Goal: Task Accomplishment & Management: Complete application form

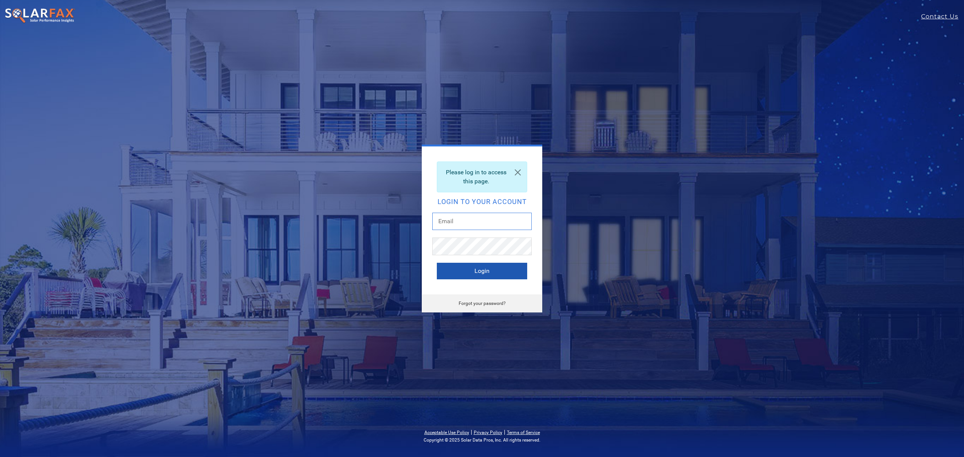
type input "dustin@fivestarssolar.com"
click at [497, 270] on button "Login" at bounding box center [482, 271] width 90 height 17
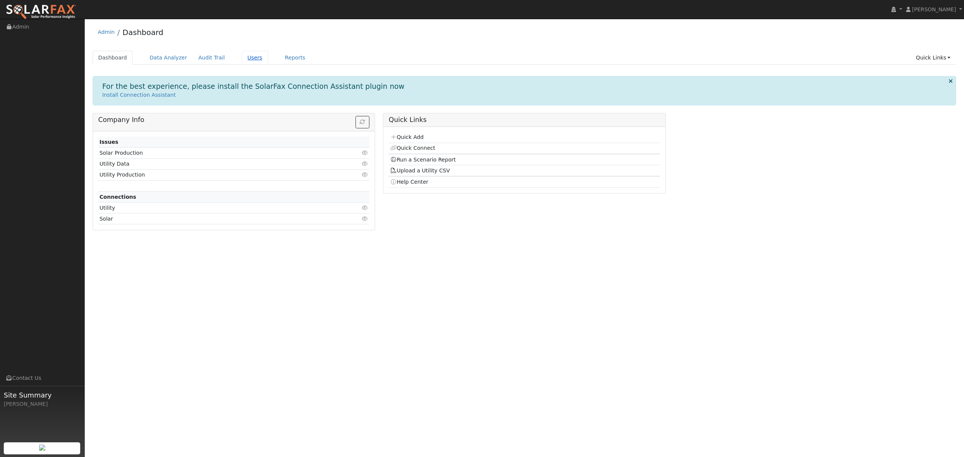
click at [245, 56] on link "Users" at bounding box center [255, 58] width 26 height 14
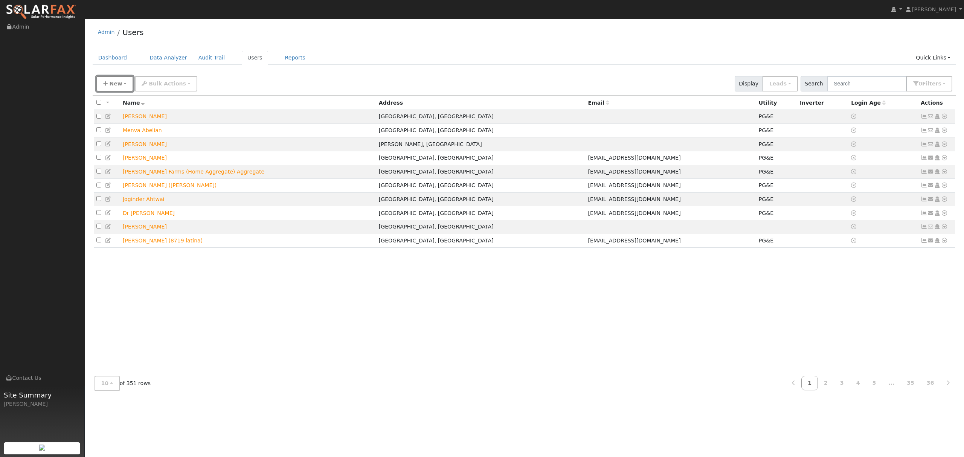
click at [122, 84] on button "New" at bounding box center [114, 83] width 37 height 15
click at [128, 118] on link "Quick Add" at bounding box center [128, 116] width 62 height 11
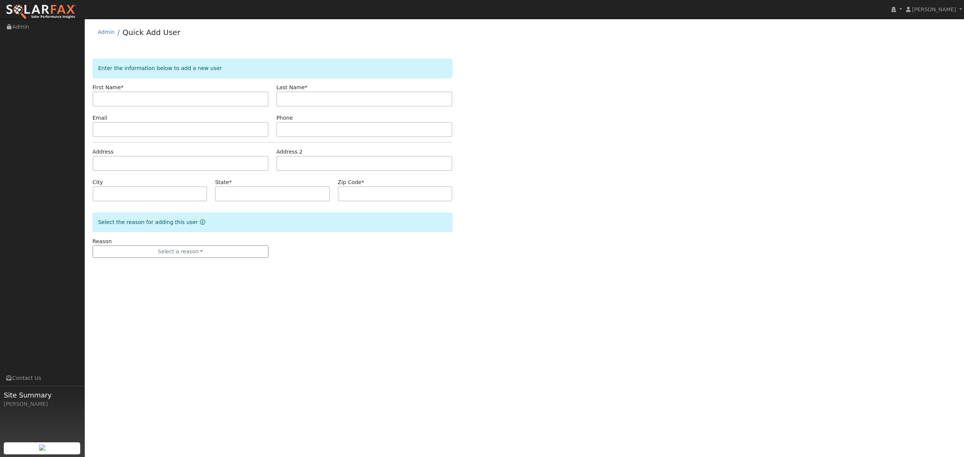
click at [191, 102] on input "text" at bounding box center [181, 98] width 176 height 15
type input "Samina"
type input "Roohi"
click at [145, 165] on input "text" at bounding box center [181, 163] width 176 height 15
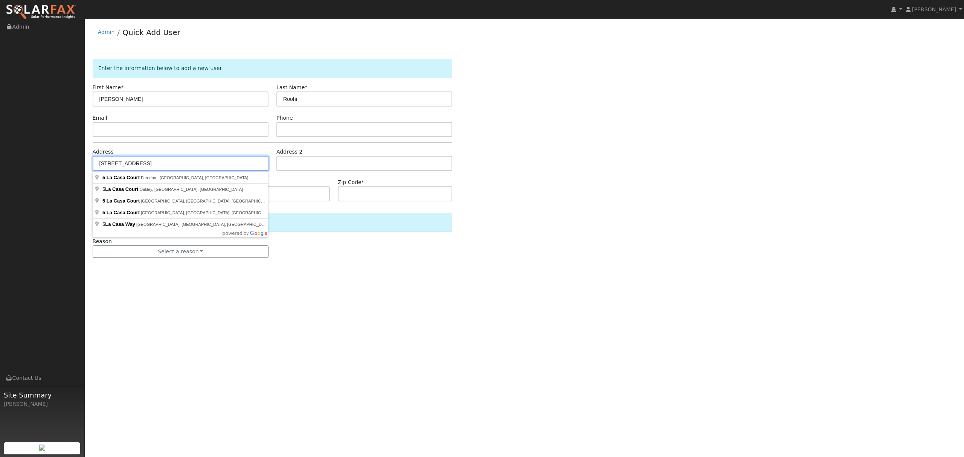
type input "5 La Casa Court"
type input "Chico"
type input "CA"
type input "95926"
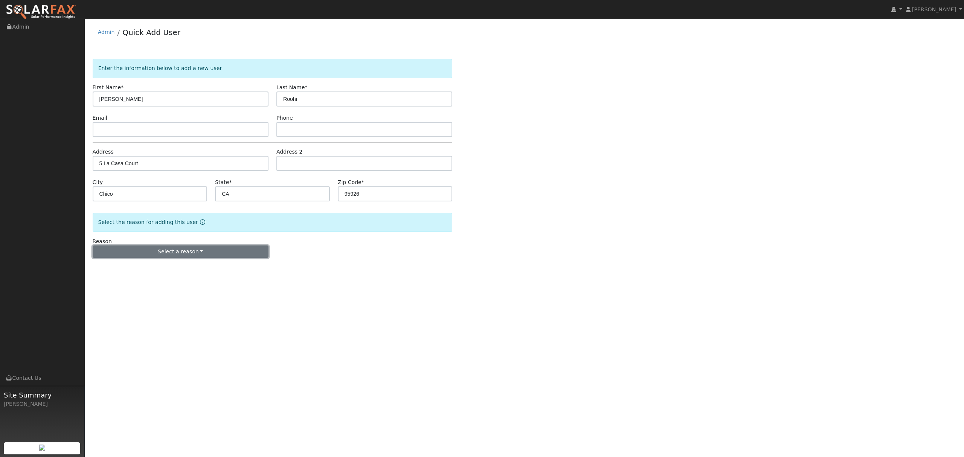
click at [184, 252] on button "Select a reason" at bounding box center [181, 251] width 176 height 13
click at [122, 267] on link "New lead" at bounding box center [134, 267] width 83 height 11
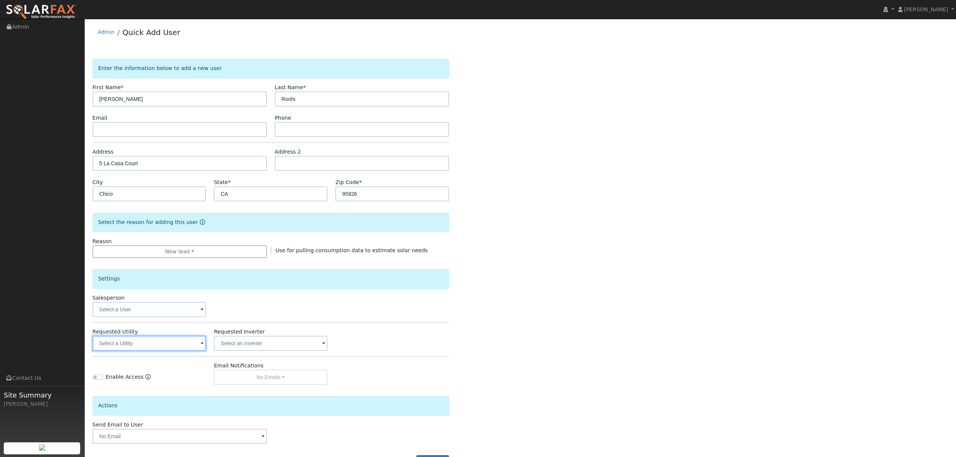
click at [157, 344] on input "text" at bounding box center [150, 343] width 114 height 15
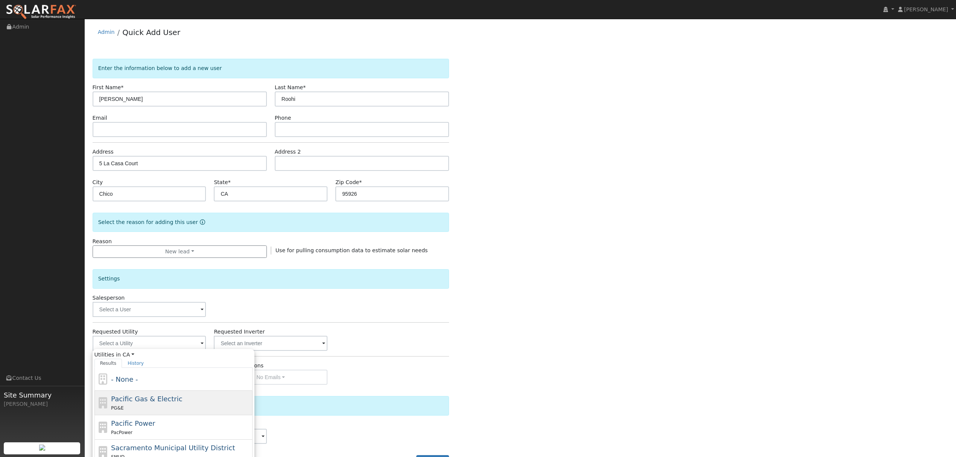
click at [137, 399] on span "Pacific Gas & Electric" at bounding box center [146, 399] width 71 height 8
type input "Pacific Gas & Electric"
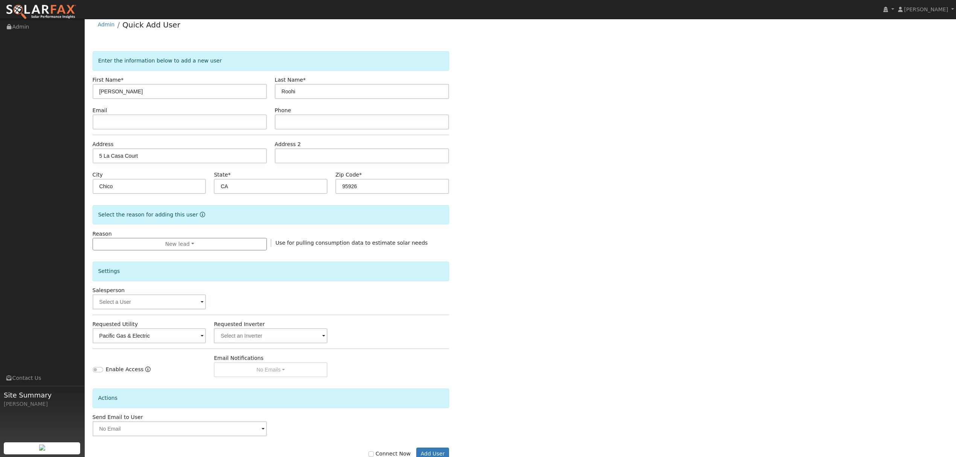
scroll to position [30, 0]
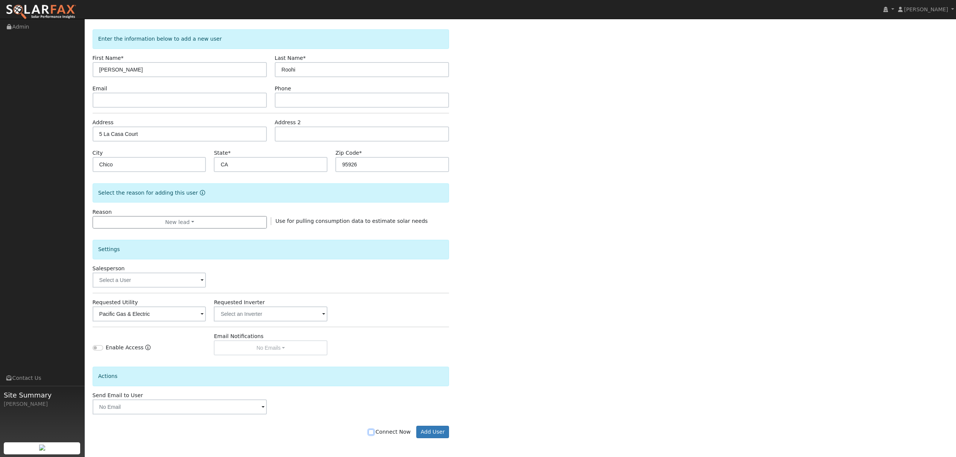
click at [374, 434] on input "Connect Now" at bounding box center [371, 432] width 5 height 5
checkbox input "true"
click at [442, 428] on button "Add User" at bounding box center [432, 432] width 33 height 13
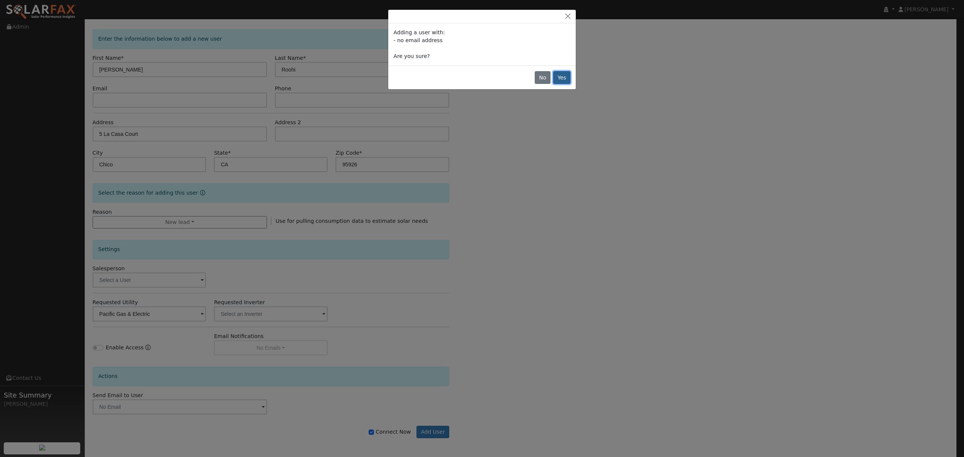
click at [567, 80] on button "Yes" at bounding box center [561, 77] width 17 height 13
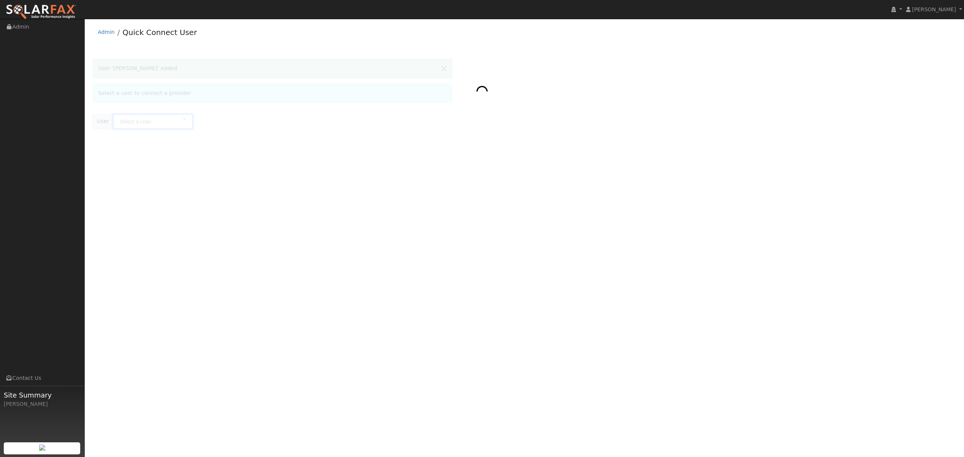
type input "[PERSON_NAME]"
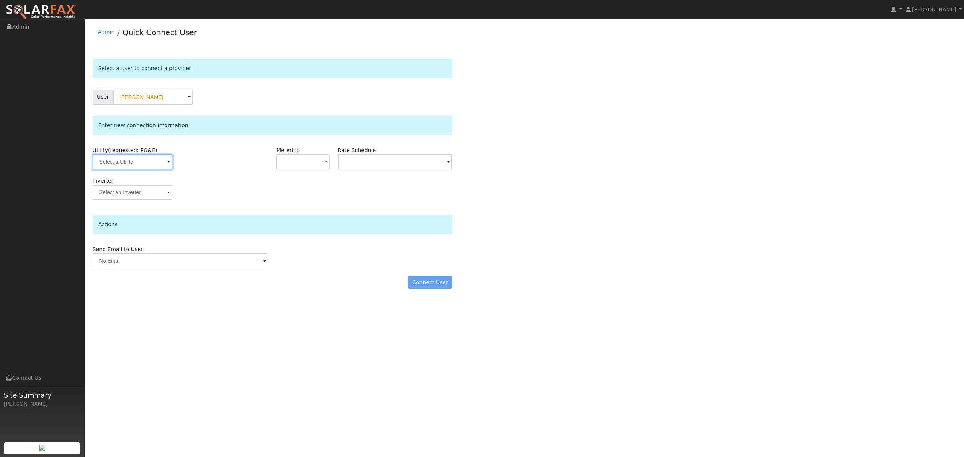
click at [140, 163] on input "text" at bounding box center [133, 161] width 80 height 15
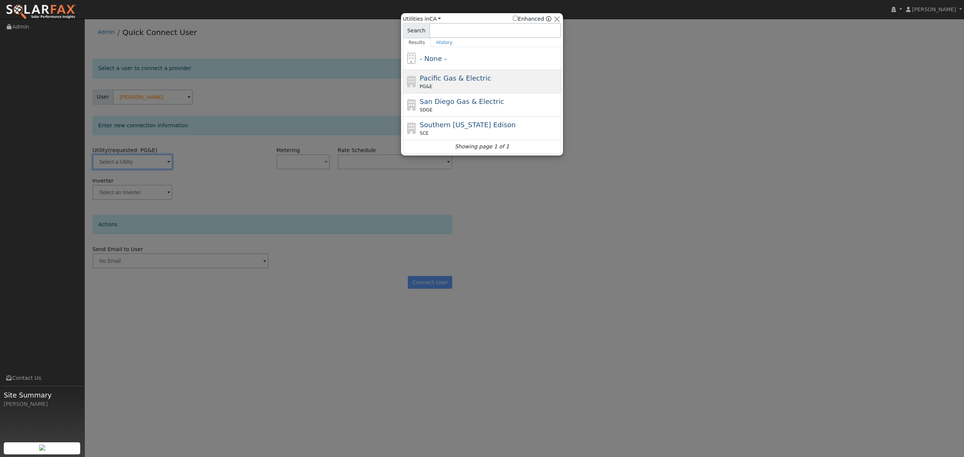
click at [479, 84] on div "Pacific Gas & Electric PG&E" at bounding box center [490, 81] width 140 height 17
type input "PG&E"
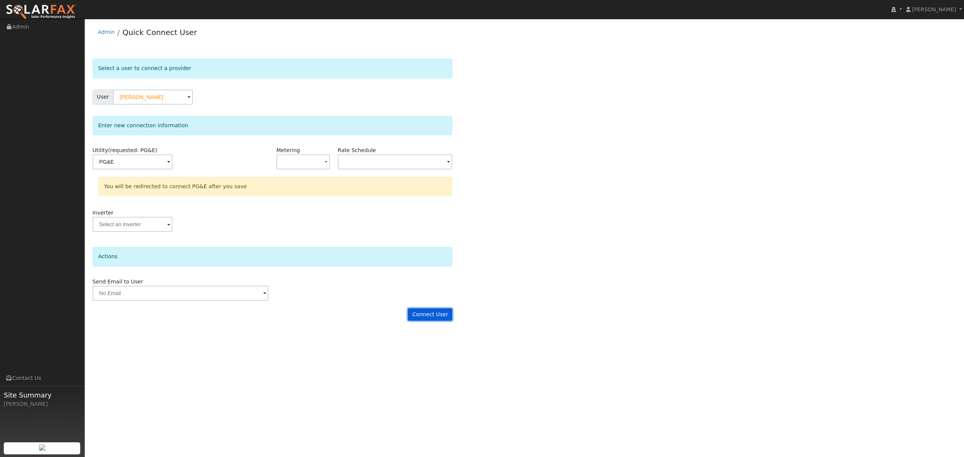
click at [440, 318] on button "Connect User" at bounding box center [430, 314] width 44 height 13
